Goal: Complete application form

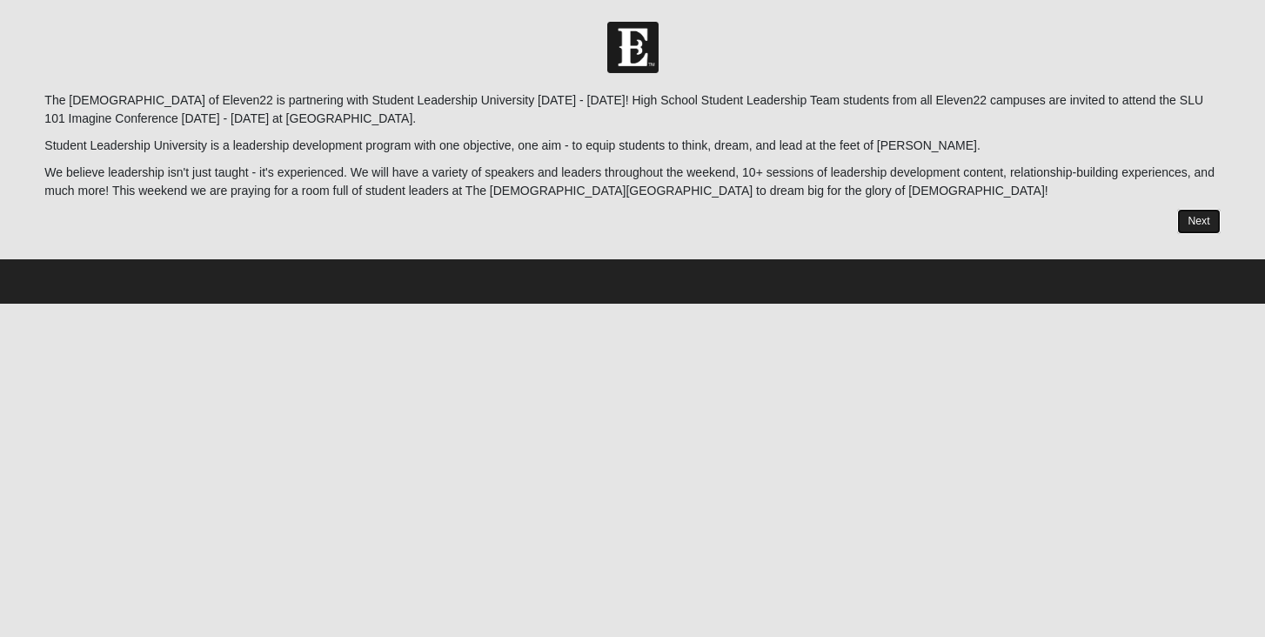
click at [1198, 220] on link "Next" at bounding box center [1198, 221] width 43 height 25
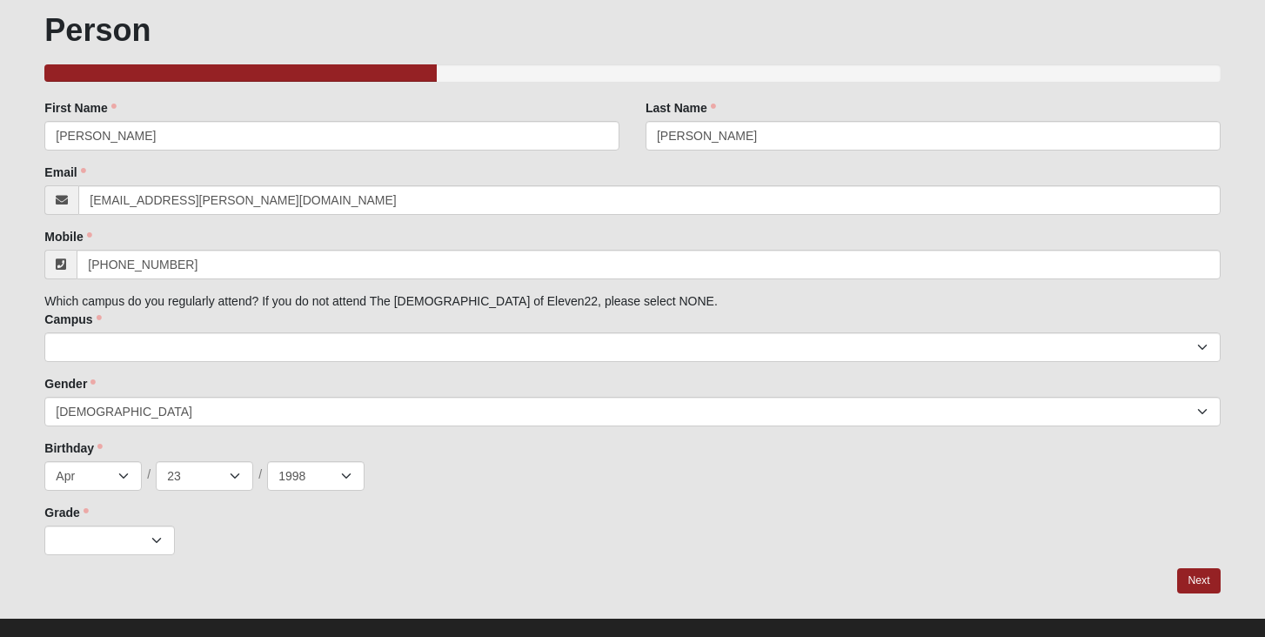
scroll to position [123, 0]
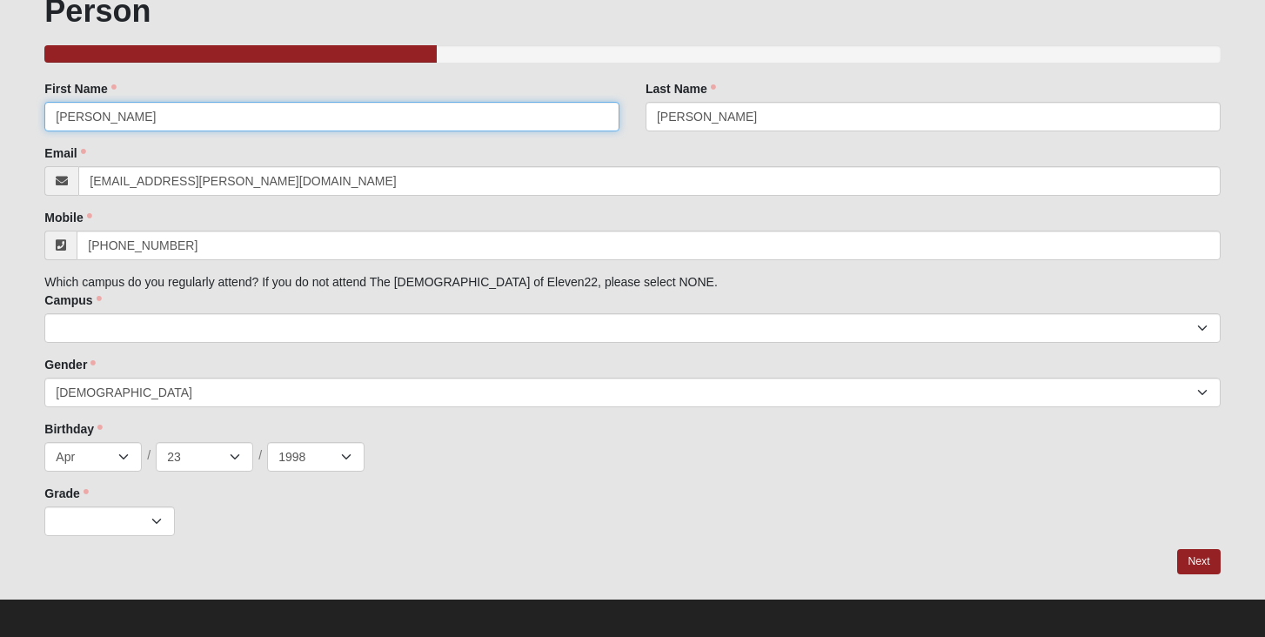
drag, startPoint x: 99, startPoint y: 116, endPoint x: 15, endPoint y: 116, distance: 84.4
click at [15, 116] on form "Hello [PERSON_NAME] My Account Log Out SLT / SLU 2025 Events SLT / SLU 2025 Err…" at bounding box center [632, 271] width 1265 height 745
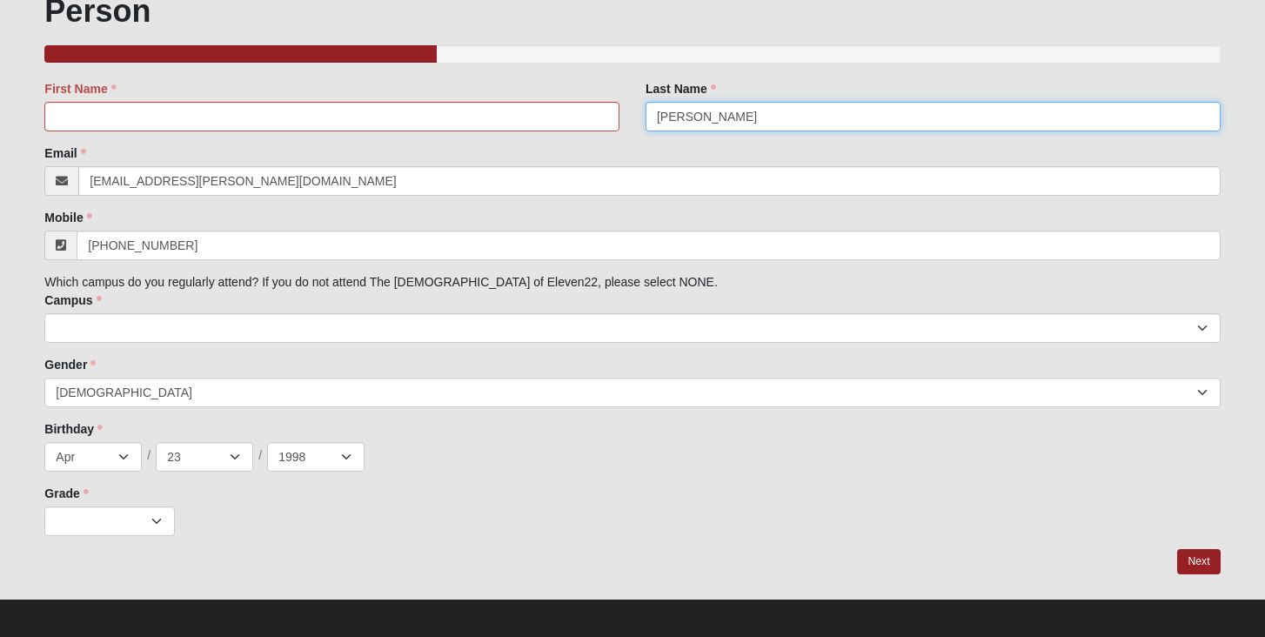
drag, startPoint x: 701, startPoint y: 108, endPoint x: 716, endPoint y: 117, distance: 17.2
click at [716, 117] on input "[PERSON_NAME]" at bounding box center [932, 117] width 575 height 30
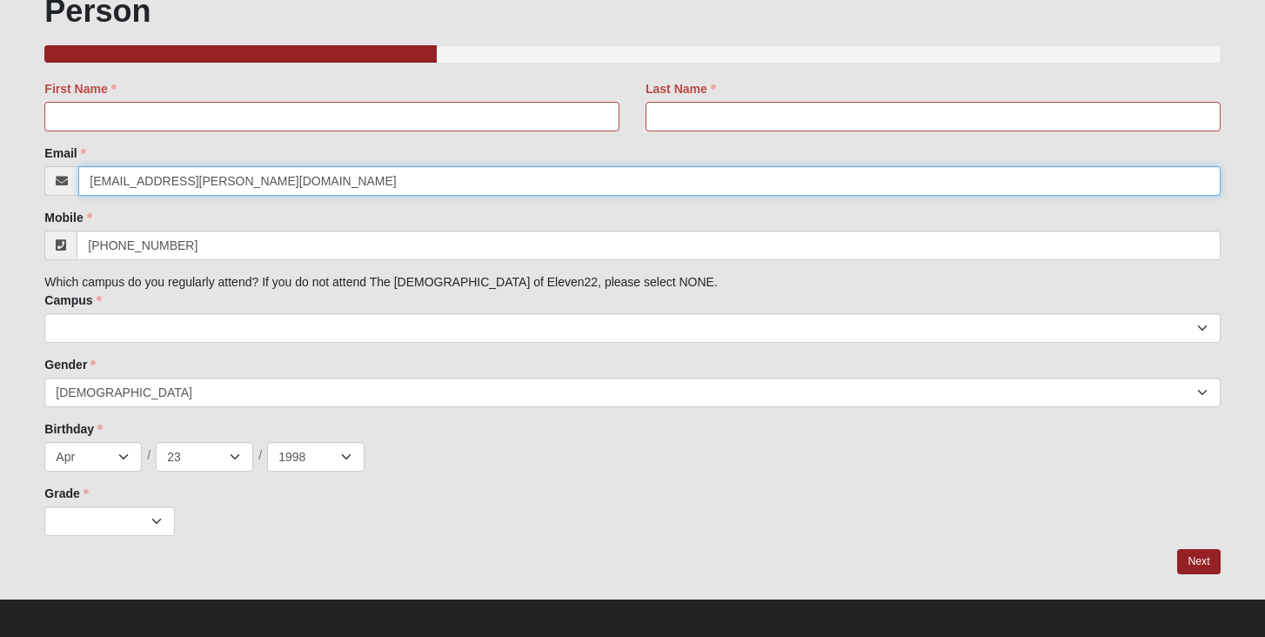
drag, startPoint x: 234, startPoint y: 193, endPoint x: 72, endPoint y: 171, distance: 163.3
click at [72, 173] on div "[EMAIL_ADDRESS][PERSON_NAME][DOMAIN_NAME]" at bounding box center [631, 181] width 1175 height 30
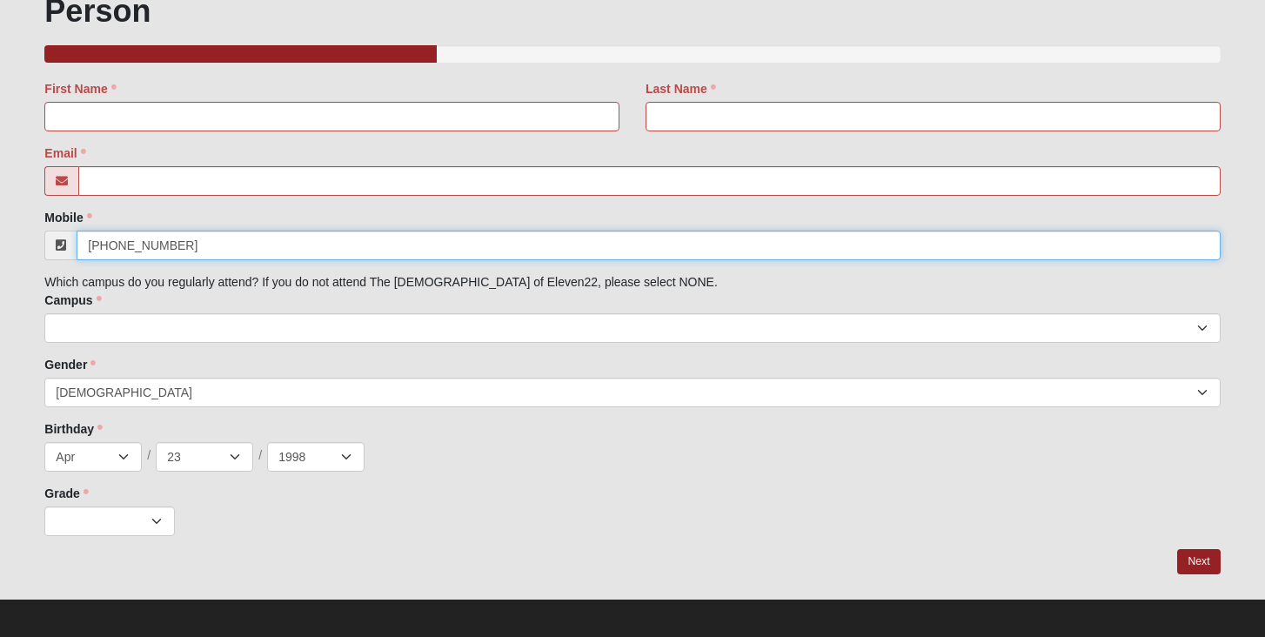
drag, startPoint x: 171, startPoint y: 246, endPoint x: 86, endPoint y: 245, distance: 84.4
click at [86, 245] on input "[PHONE_NUMBER]" at bounding box center [648, 246] width 1143 height 30
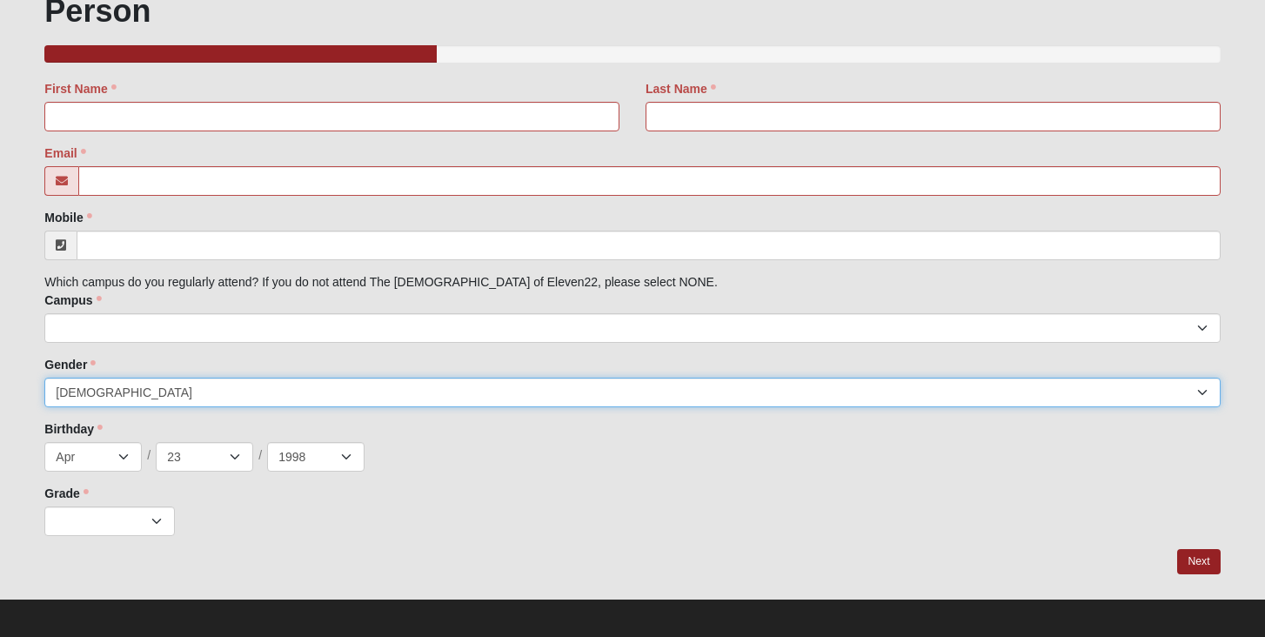
click at [1207, 380] on select "[DEMOGRAPHIC_DATA] [DEMOGRAPHIC_DATA]" at bounding box center [631, 393] width 1175 height 30
select select "2"
click at [44, 378] on select "[DEMOGRAPHIC_DATA] [DEMOGRAPHIC_DATA]" at bounding box center [631, 393] width 1175 height 30
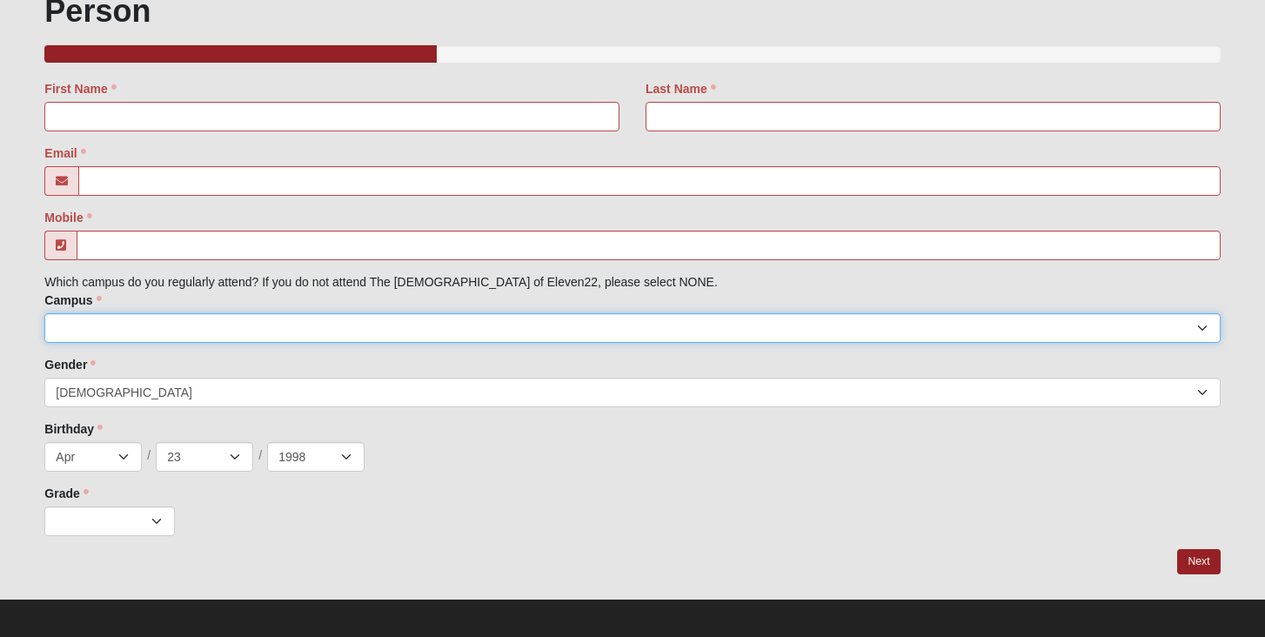
click at [135, 338] on select "Arlington Baymeadows Eleven22 Online [PERSON_NAME][GEOGRAPHIC_DATA] Jesup [GEOG…" at bounding box center [631, 328] width 1175 height 30
select select "4"
click at [44, 313] on select "Arlington Baymeadows Eleven22 Online [PERSON_NAME][GEOGRAPHIC_DATA] Jesup [GEOG…" at bounding box center [631, 328] width 1175 height 30
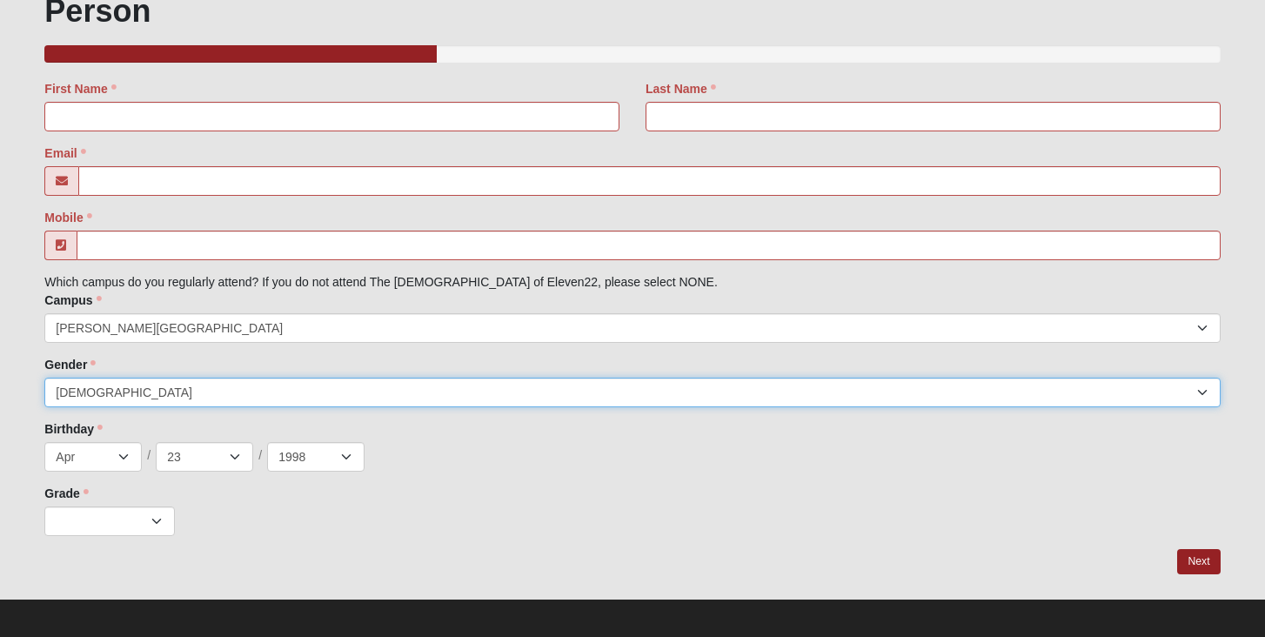
click at [128, 406] on select "[DEMOGRAPHIC_DATA] [DEMOGRAPHIC_DATA]" at bounding box center [631, 393] width 1175 height 30
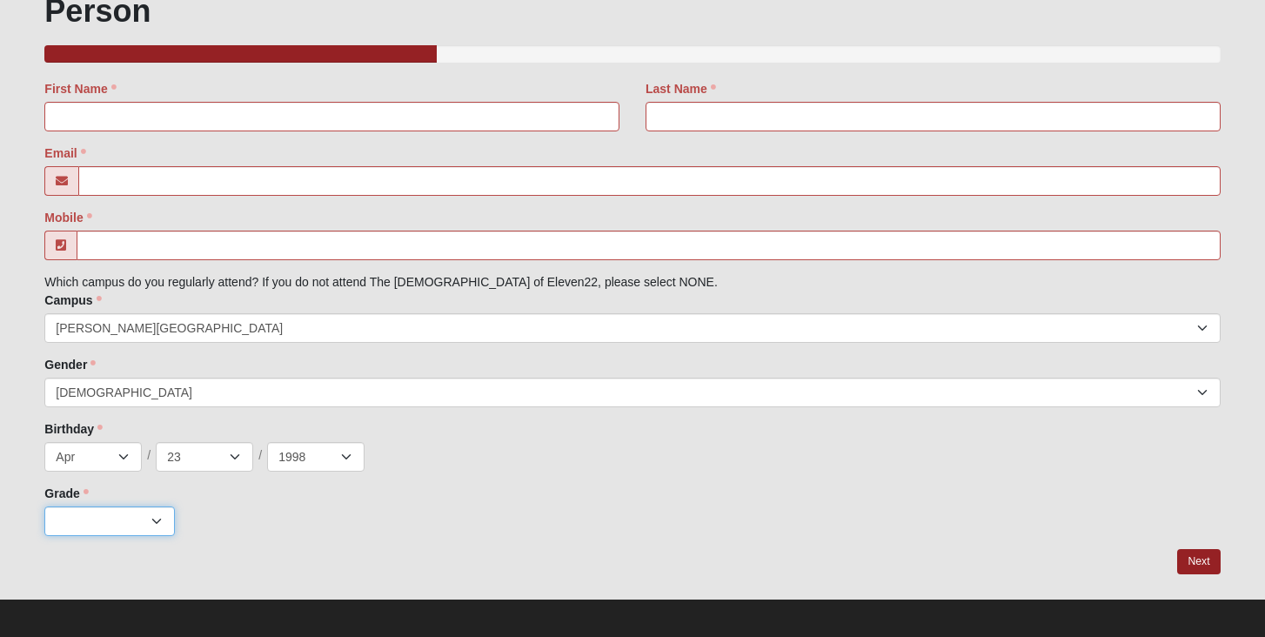
click at [156, 518] on select "K 1st 2nd 3rd 4th 5th 6th 7th 8th 9th 10th 11th 12th" at bounding box center [109, 521] width 130 height 30
select select "3"
click at [44, 506] on select "K 1st 2nd 3rd 4th 5th 6th 7th 8th 9th 10th 11th 12th" at bounding box center [109, 521] width 130 height 30
click at [544, 504] on div "Grade K 1st 2nd 3rd 4th 5th 6th 7th 8th 9th 10th 11th 12th Grade is required." at bounding box center [631, 510] width 1175 height 51
